Goal: Information Seeking & Learning: Learn about a topic

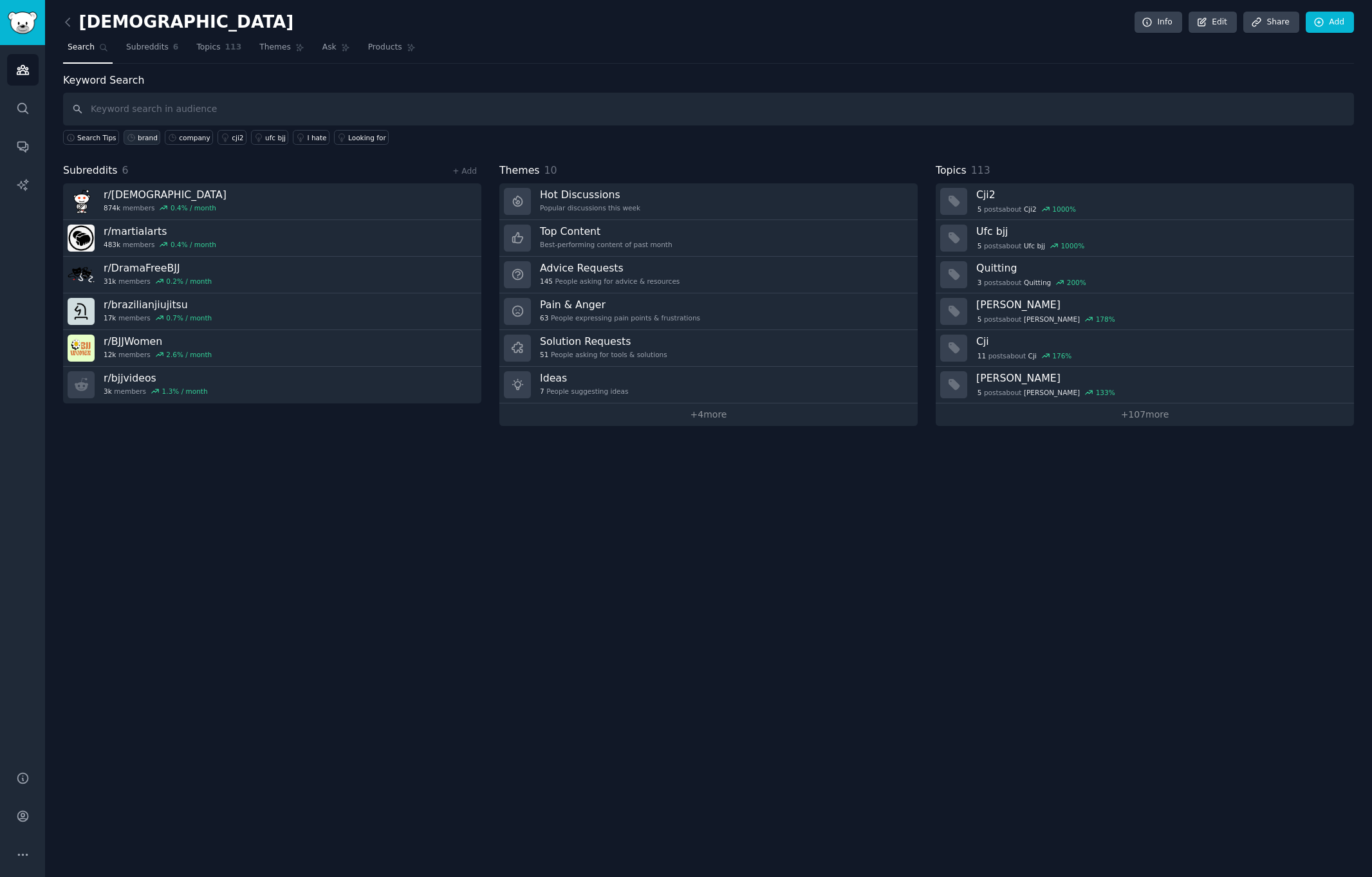
click at [132, 141] on icon at bounding box center [131, 138] width 9 height 9
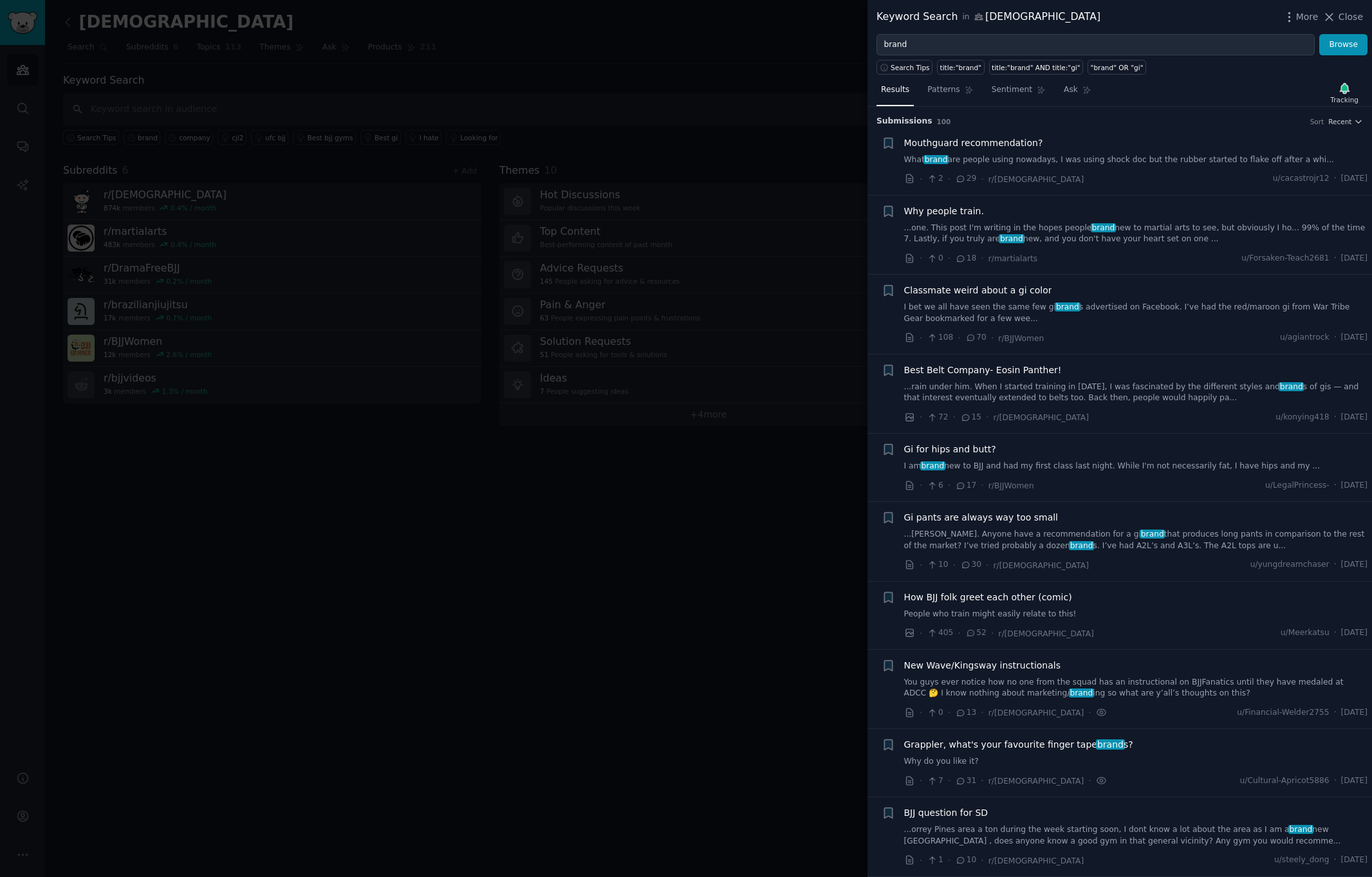
click at [1115, 163] on link "What brand are people using nowadays, I was using shock doc but the rubber star…" at bounding box center [1135, 160] width 464 height 12
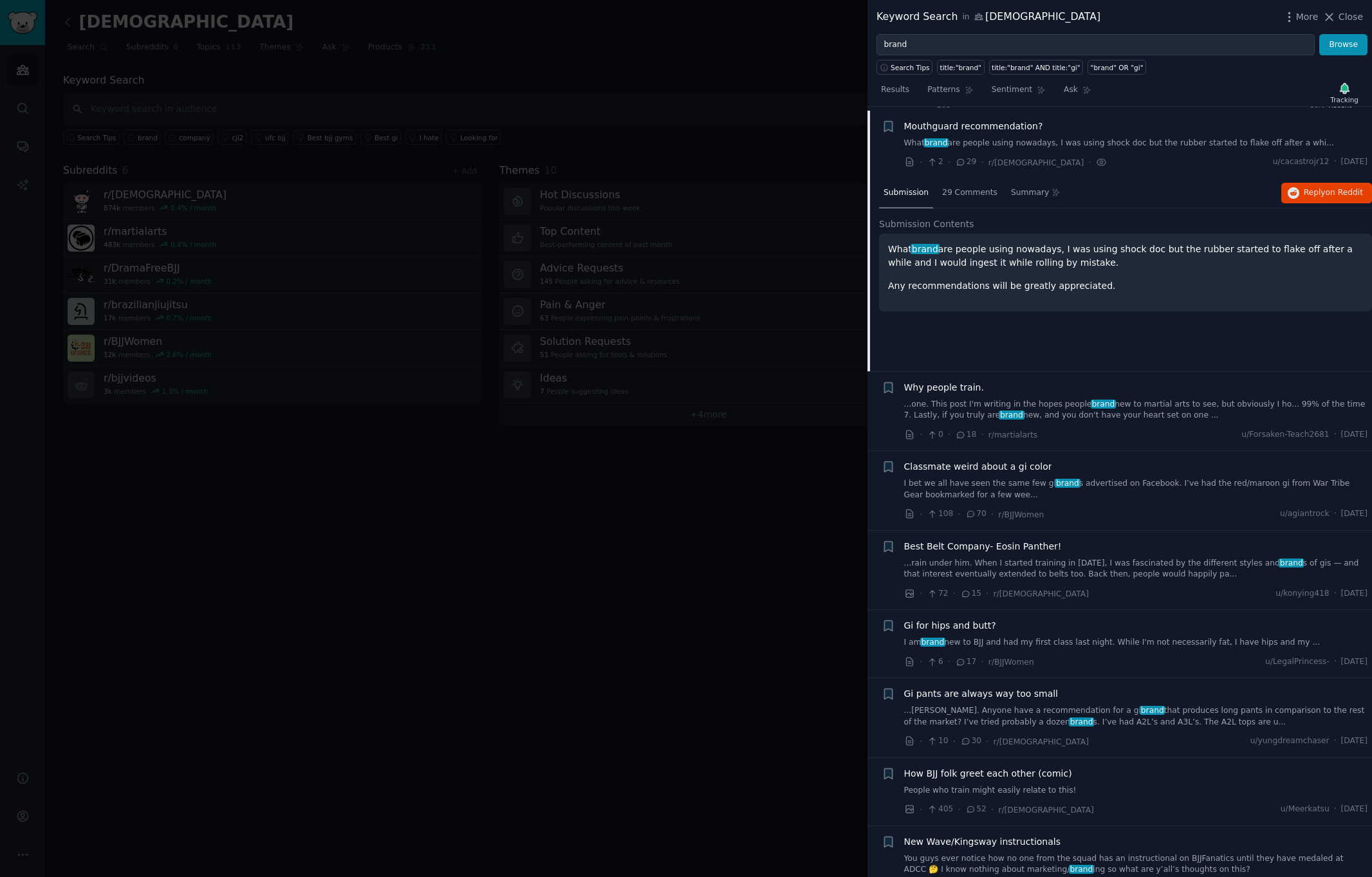
scroll to position [20, 0]
click at [1331, 188] on span "on Reddit" at bounding box center [1344, 189] width 38 height 9
click at [1098, 481] on link "I bet we all have seen the same few gi brand s advertised on Facebook. I’ve had…" at bounding box center [1135, 486] width 464 height 22
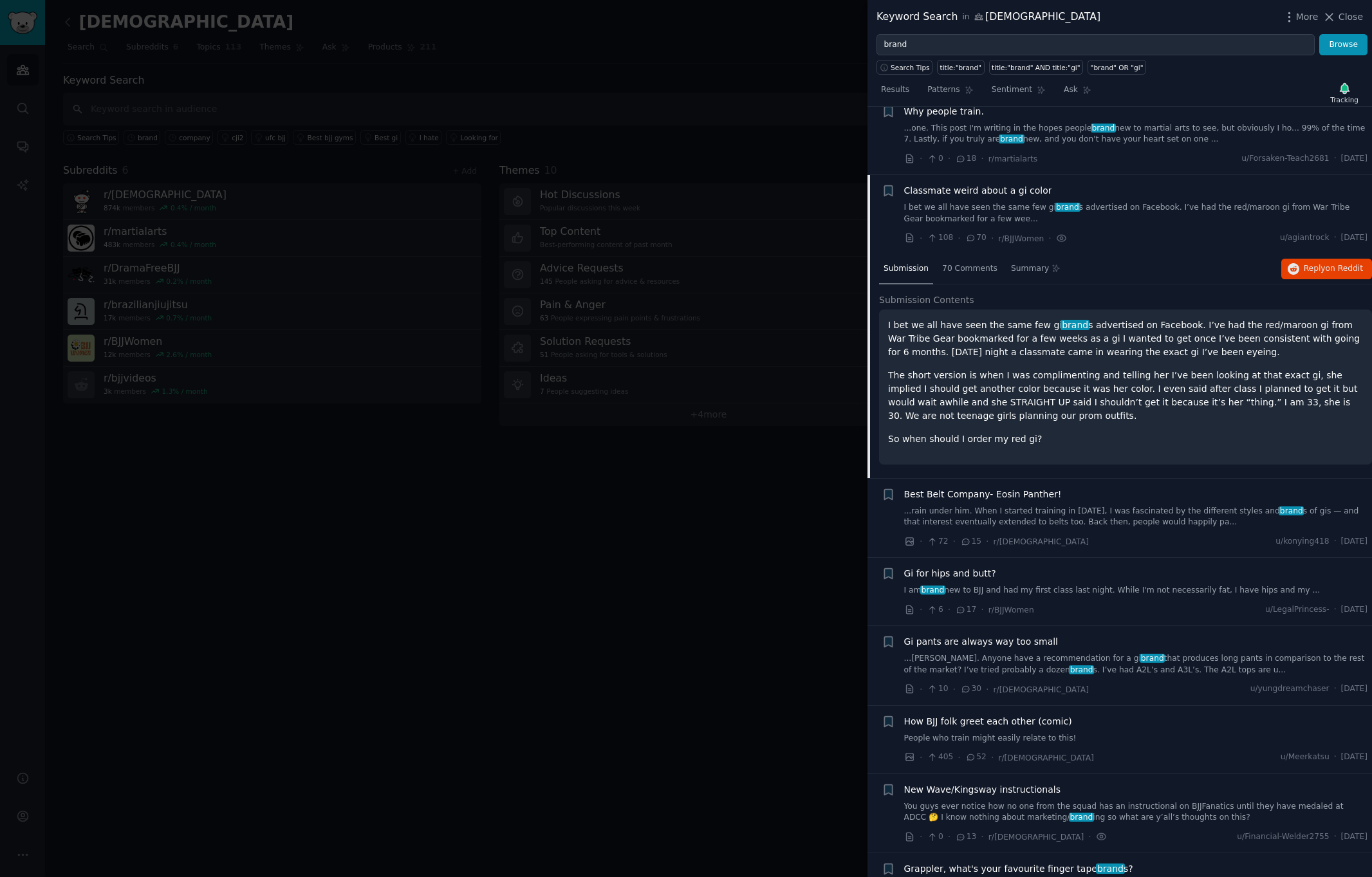
scroll to position [168, 0]
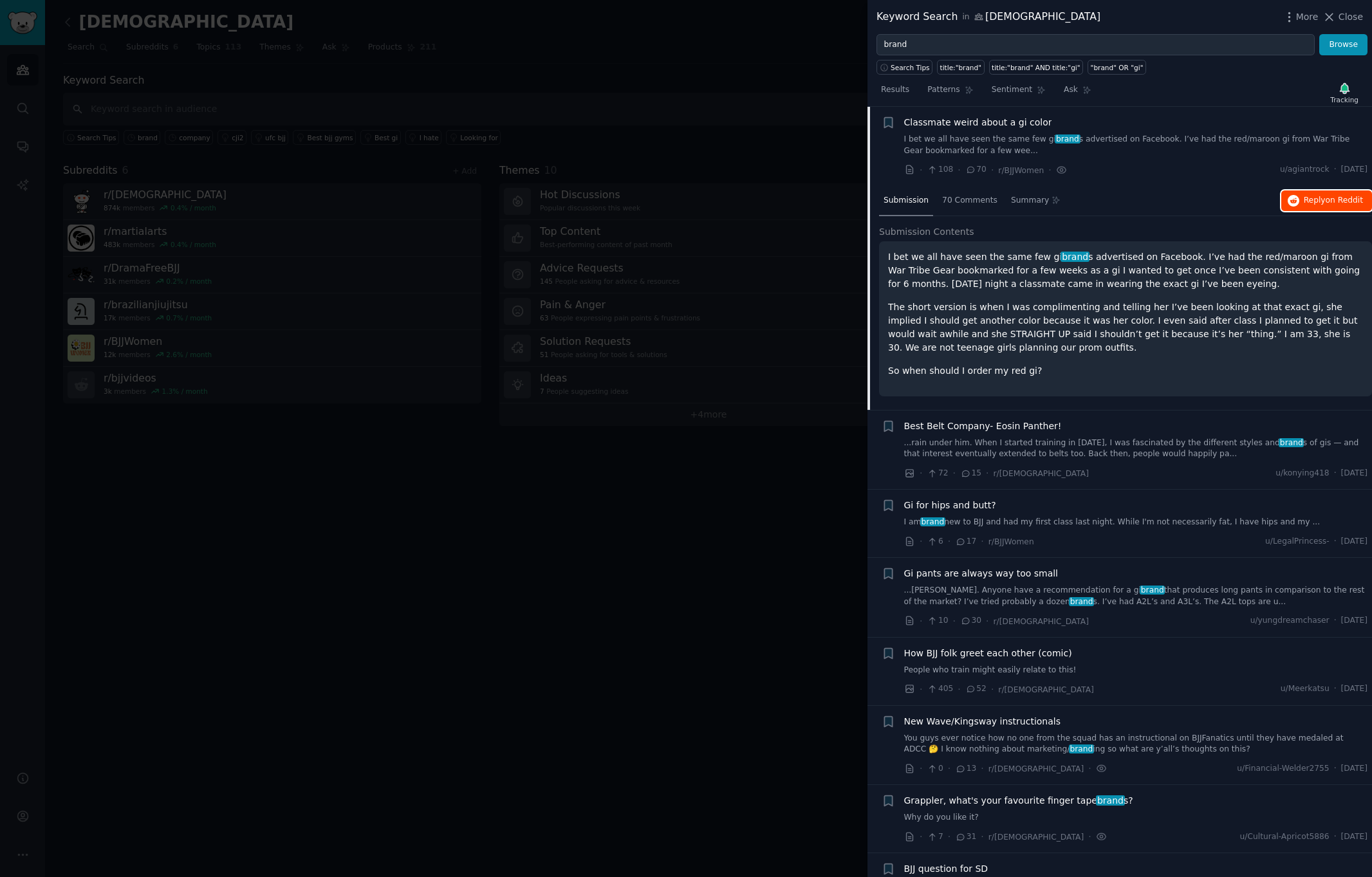
click at [1327, 201] on span "on Reddit" at bounding box center [1344, 200] width 38 height 9
click at [1110, 447] on link "...rain under him. When I started training in [DATE], I was fascinated by the d…" at bounding box center [1135, 448] width 464 height 22
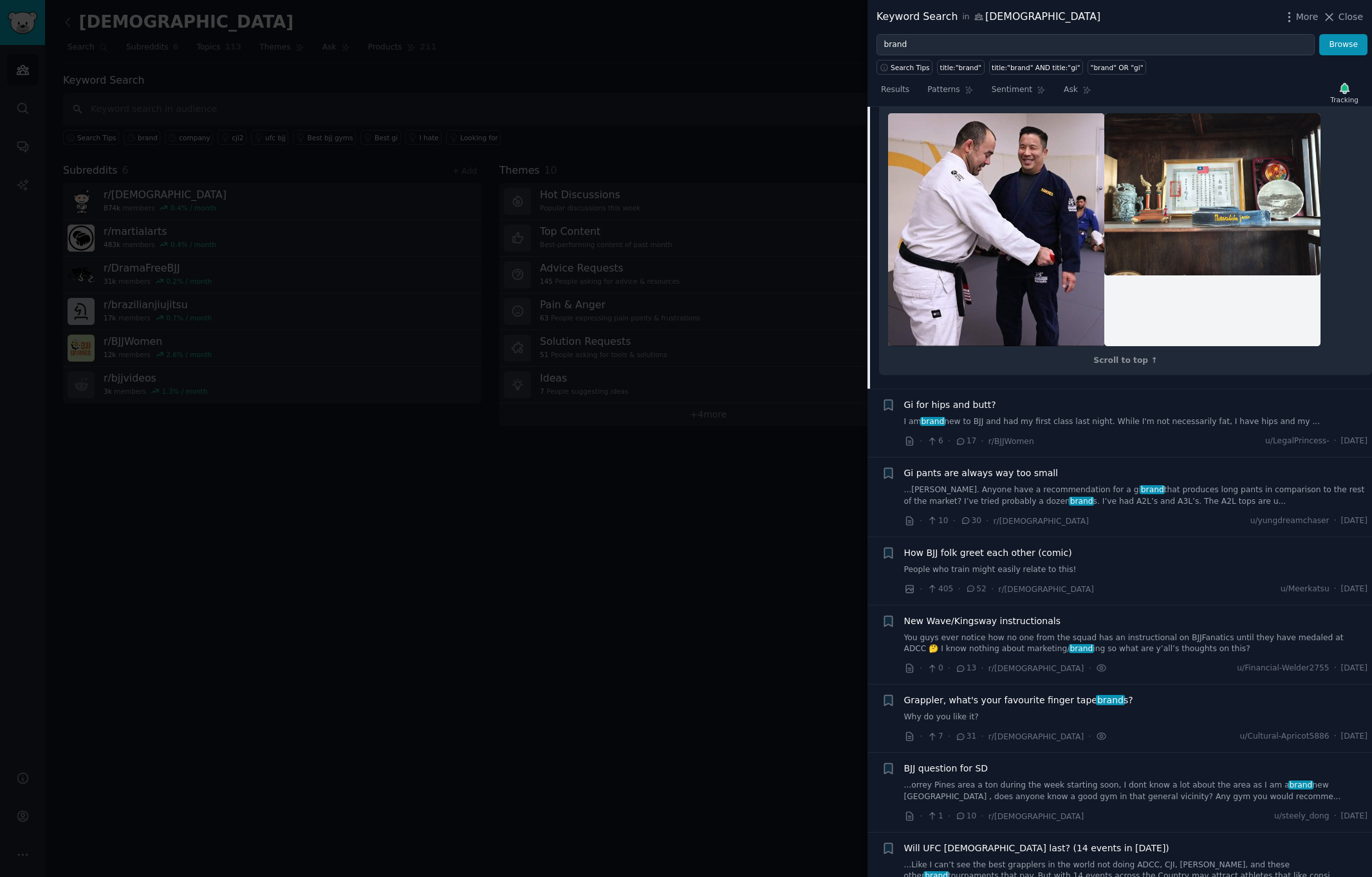
scroll to position [1256, 0]
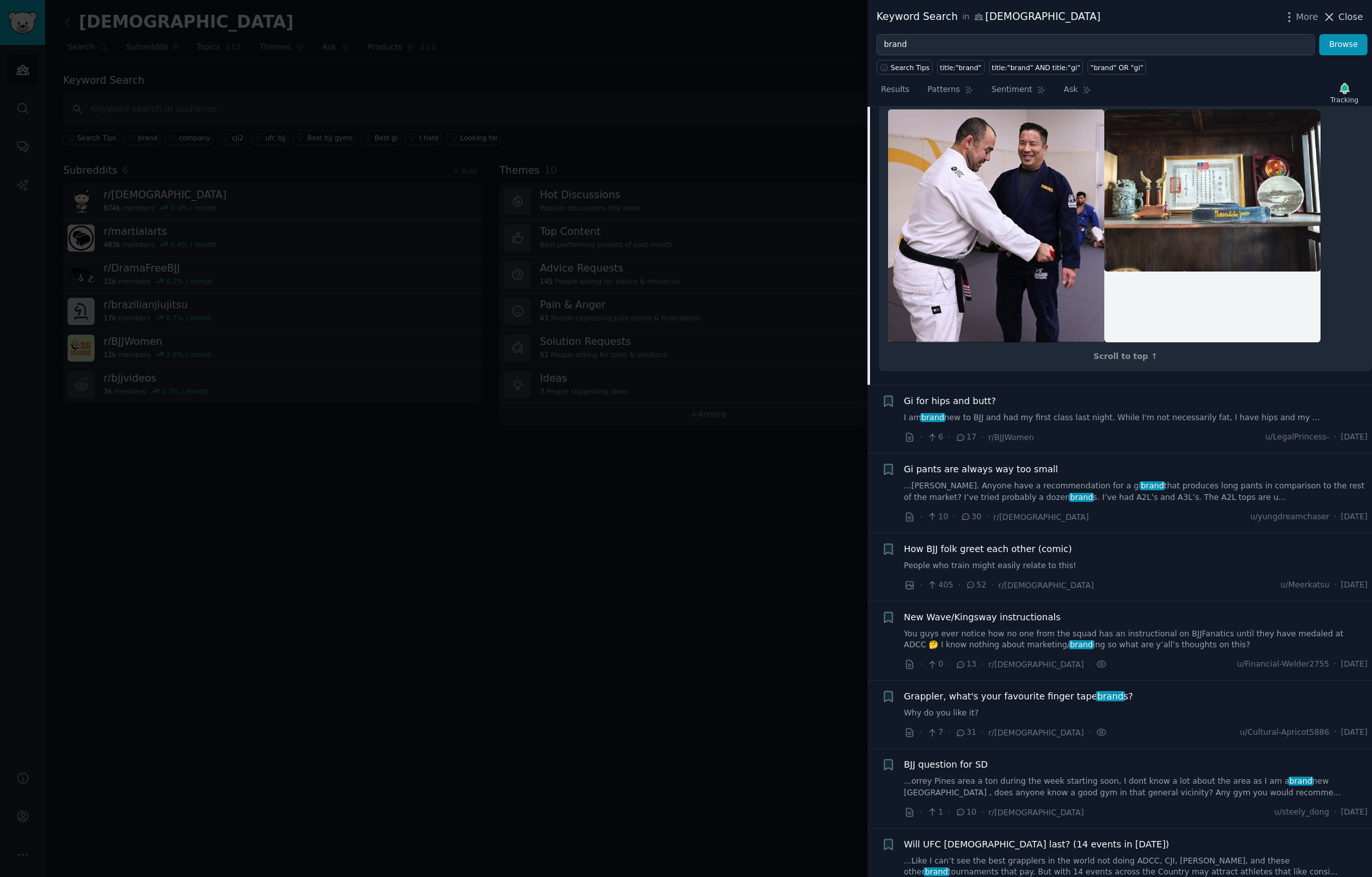
click at [1346, 15] on span "Close" at bounding box center [1350, 17] width 24 height 13
